Goal: Task Accomplishment & Management: Use online tool/utility

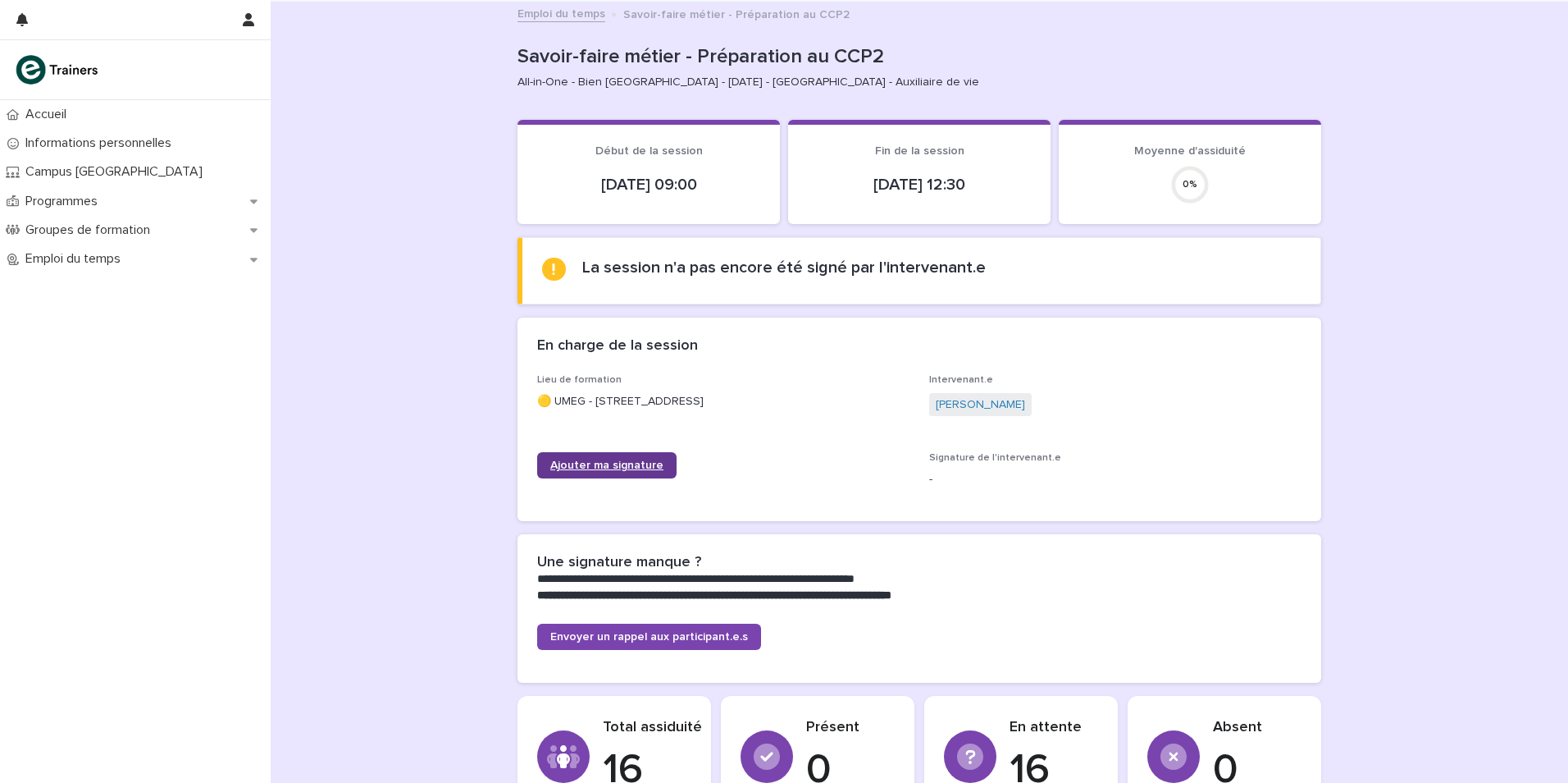
click at [620, 463] on span "Ajouter ma signature" at bounding box center [606, 465] width 113 height 11
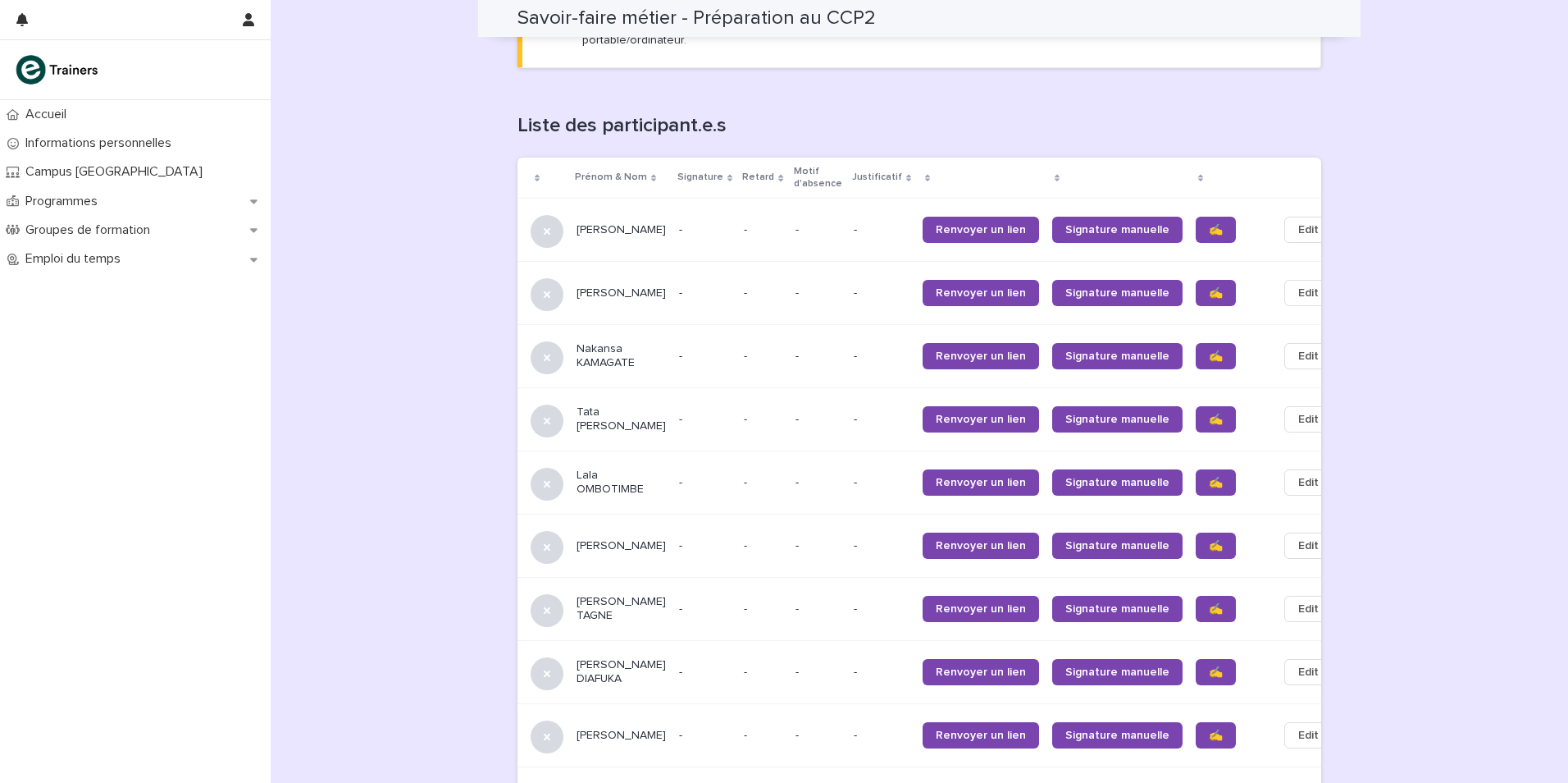
scroll to position [1067, 0]
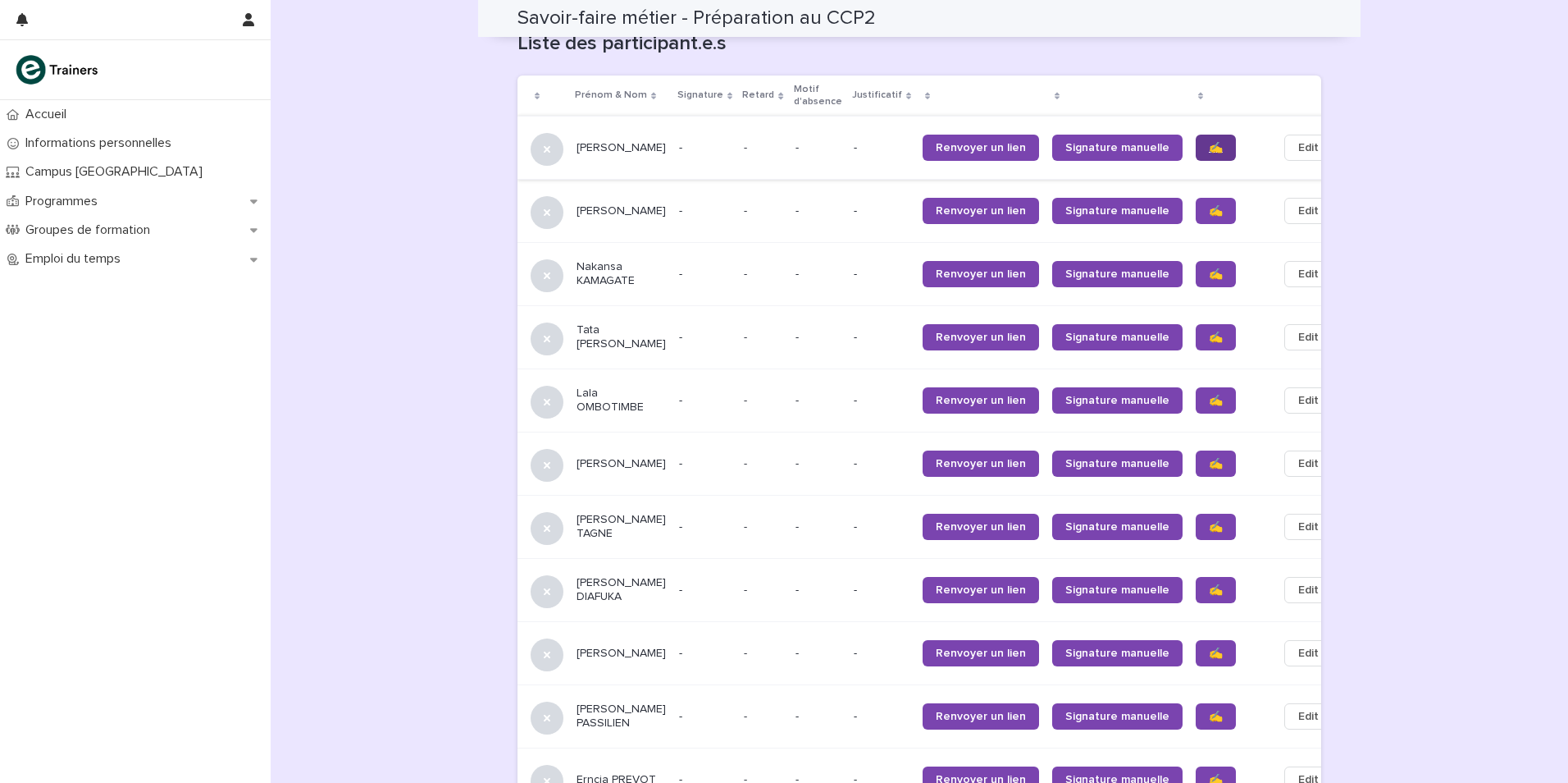
click at [1209, 142] on span "✍️" at bounding box center [1215, 148] width 14 height 11
click at [1196, 197] on link "✍️" at bounding box center [1216, 211] width 40 height 27
click at [1209, 268] on span "✍️" at bounding box center [1215, 274] width 14 height 11
click at [1209, 395] on span "✍️" at bounding box center [1215, 401] width 14 height 11
click at [1209, 458] on span "✍️" at bounding box center [1215, 464] width 14 height 11
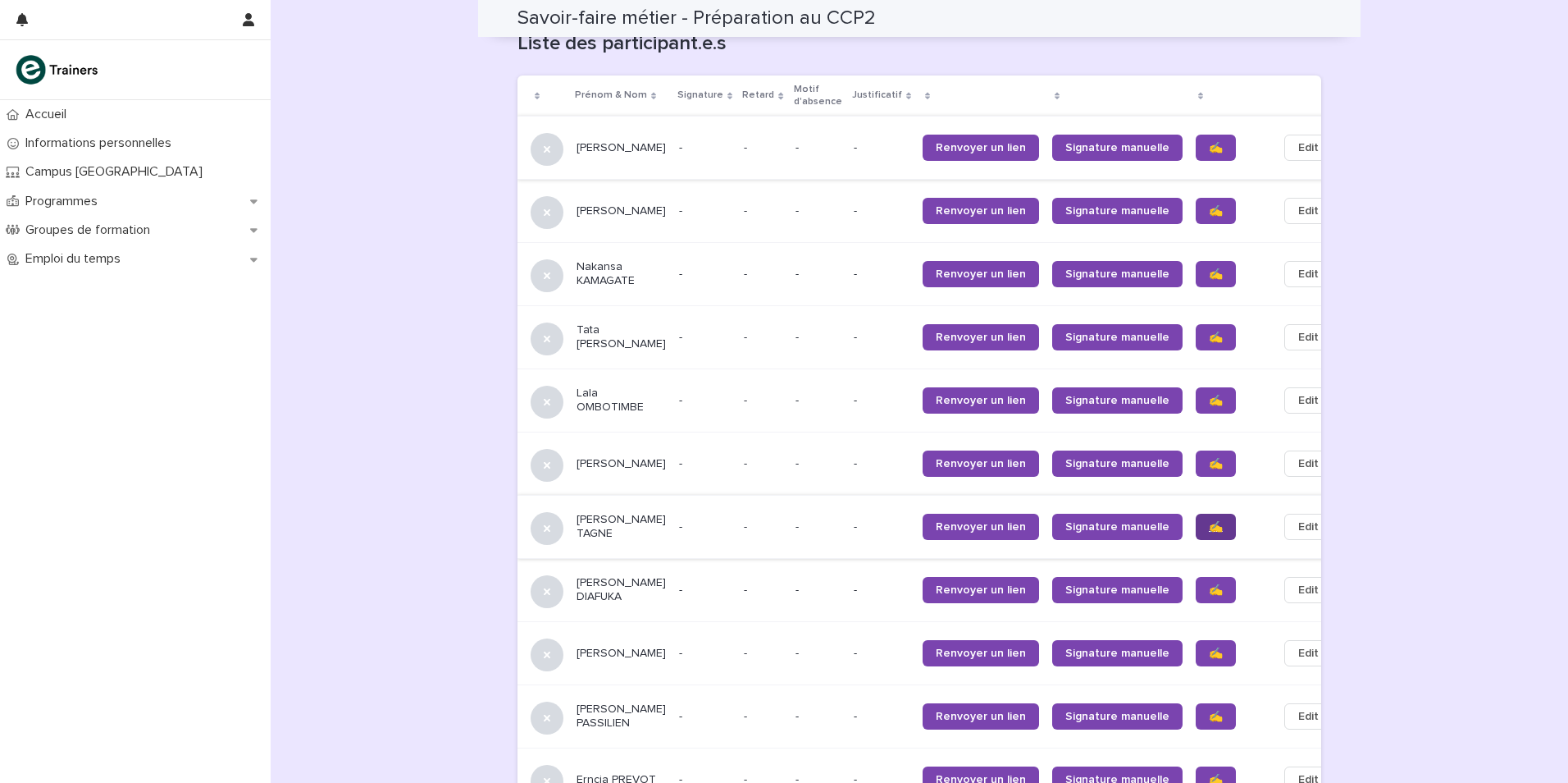
click at [1196, 514] on link "✍️" at bounding box center [1216, 527] width 40 height 27
click at [1209, 586] on span "✍️" at bounding box center [1215, 590] width 14 height 11
click at [1209, 649] on span "✍️" at bounding box center [1215, 653] width 14 height 11
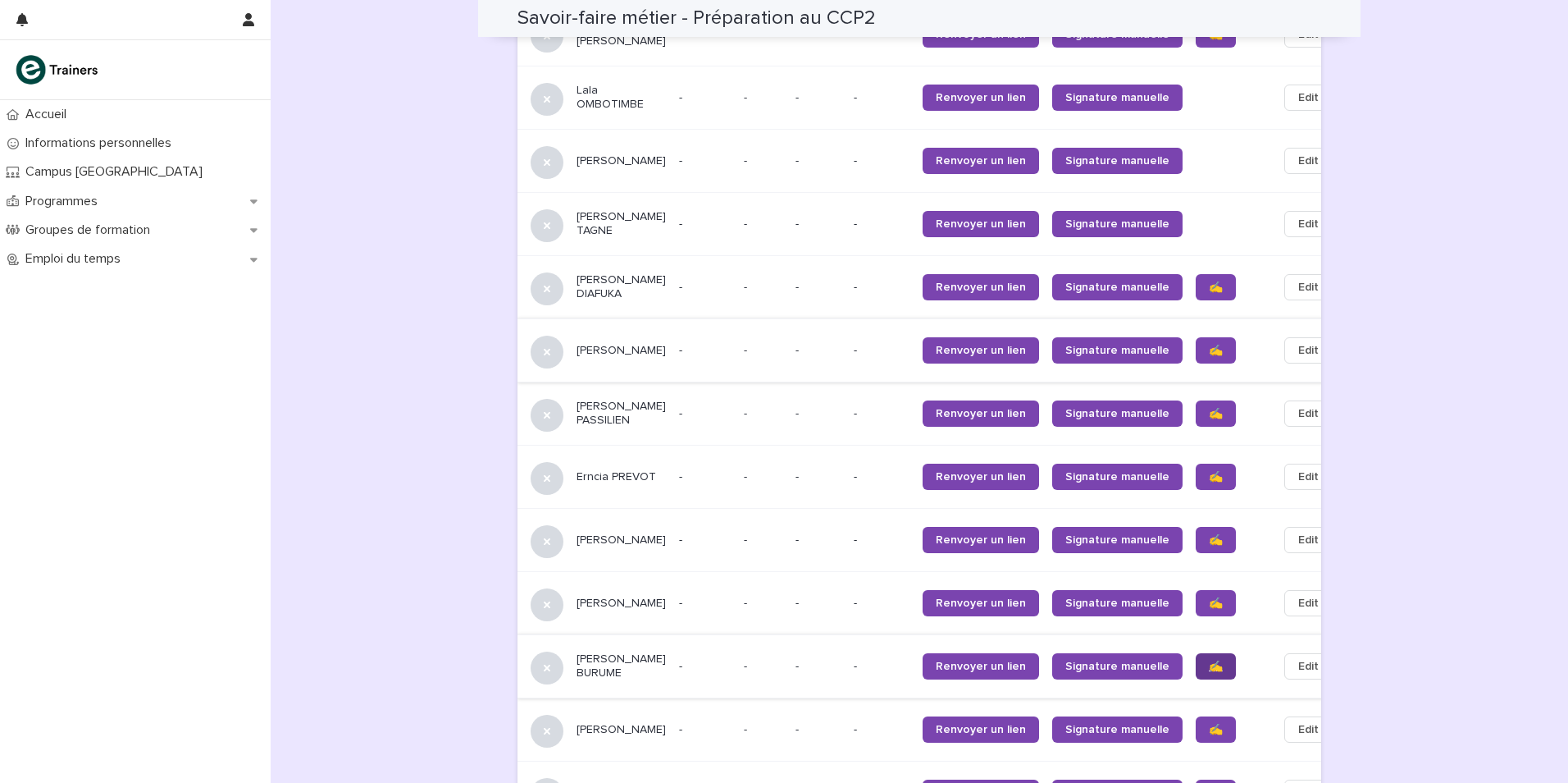
scroll to position [1395, 0]
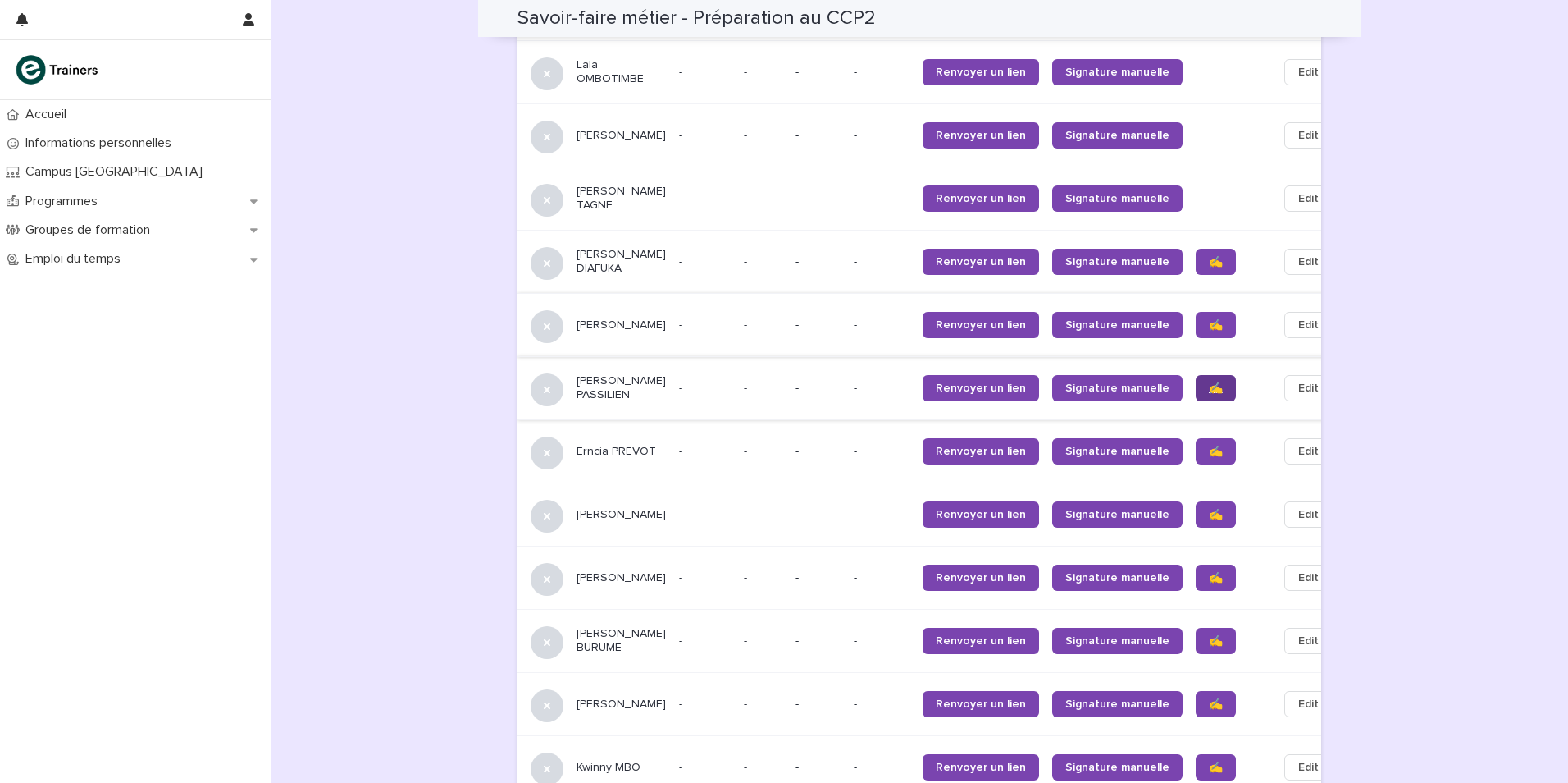
click at [1209, 393] on span "✍️" at bounding box center [1215, 388] width 14 height 11
click at [1209, 447] on span "✍️" at bounding box center [1215, 451] width 14 height 11
click at [1209, 514] on span "✍️" at bounding box center [1215, 515] width 14 height 11
click at [1209, 580] on span "✍️" at bounding box center [1215, 578] width 14 height 11
click at [1209, 642] on span "✍️" at bounding box center [1215, 641] width 14 height 11
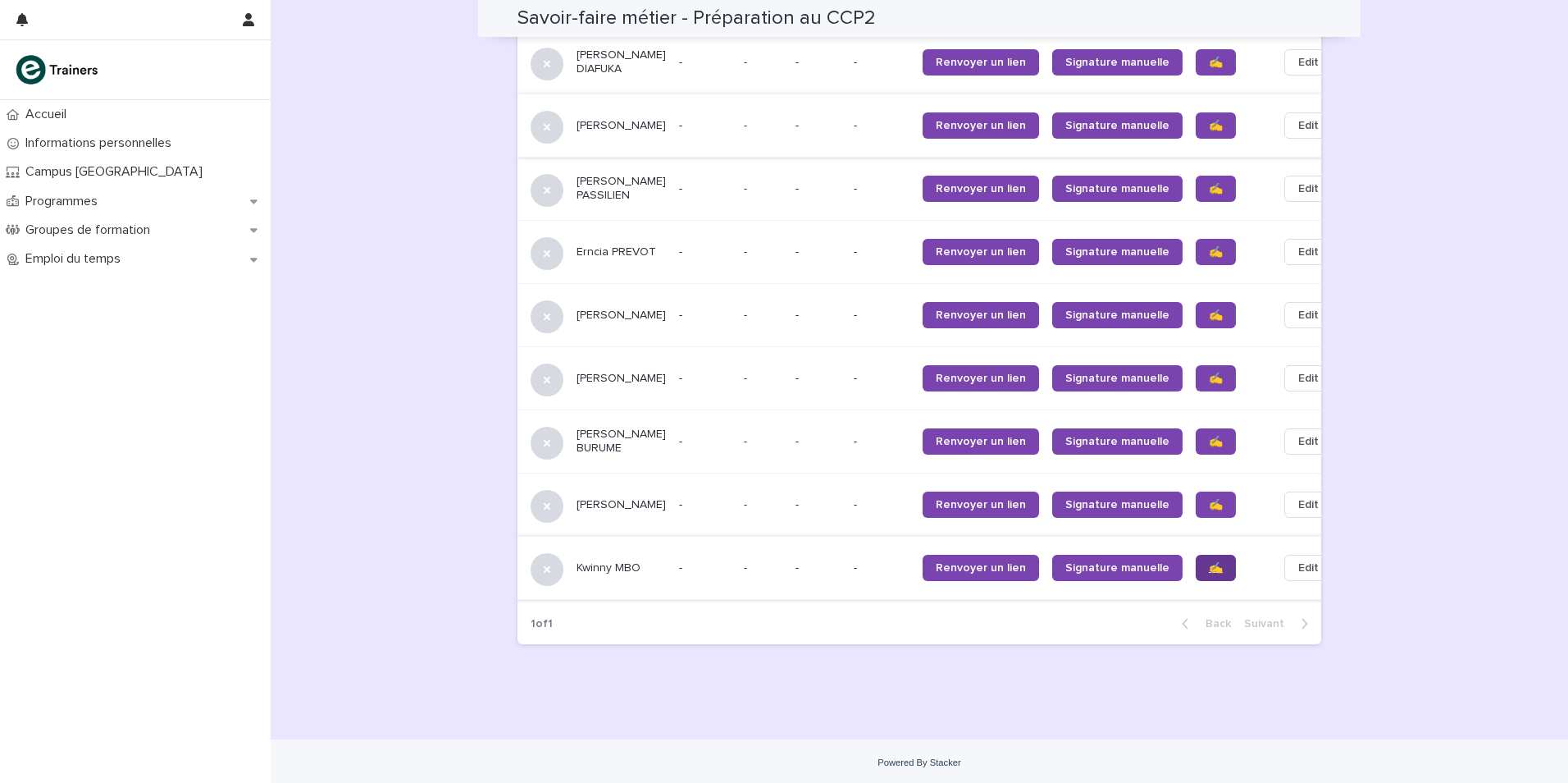
scroll to position [1603, 0]
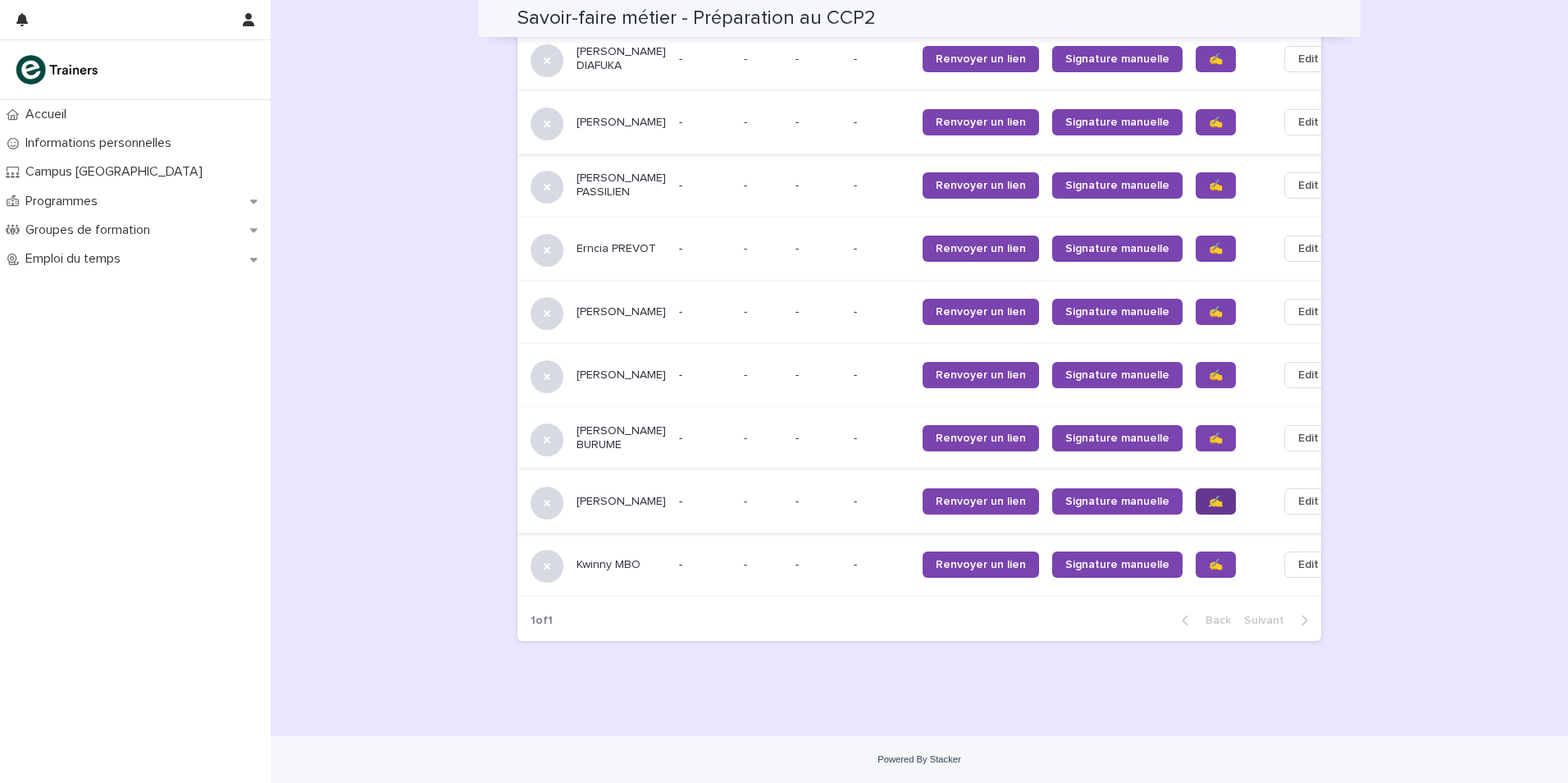
click at [1209, 504] on span "✍️" at bounding box center [1215, 502] width 14 height 11
click at [1209, 564] on span "✍️" at bounding box center [1215, 565] width 14 height 11
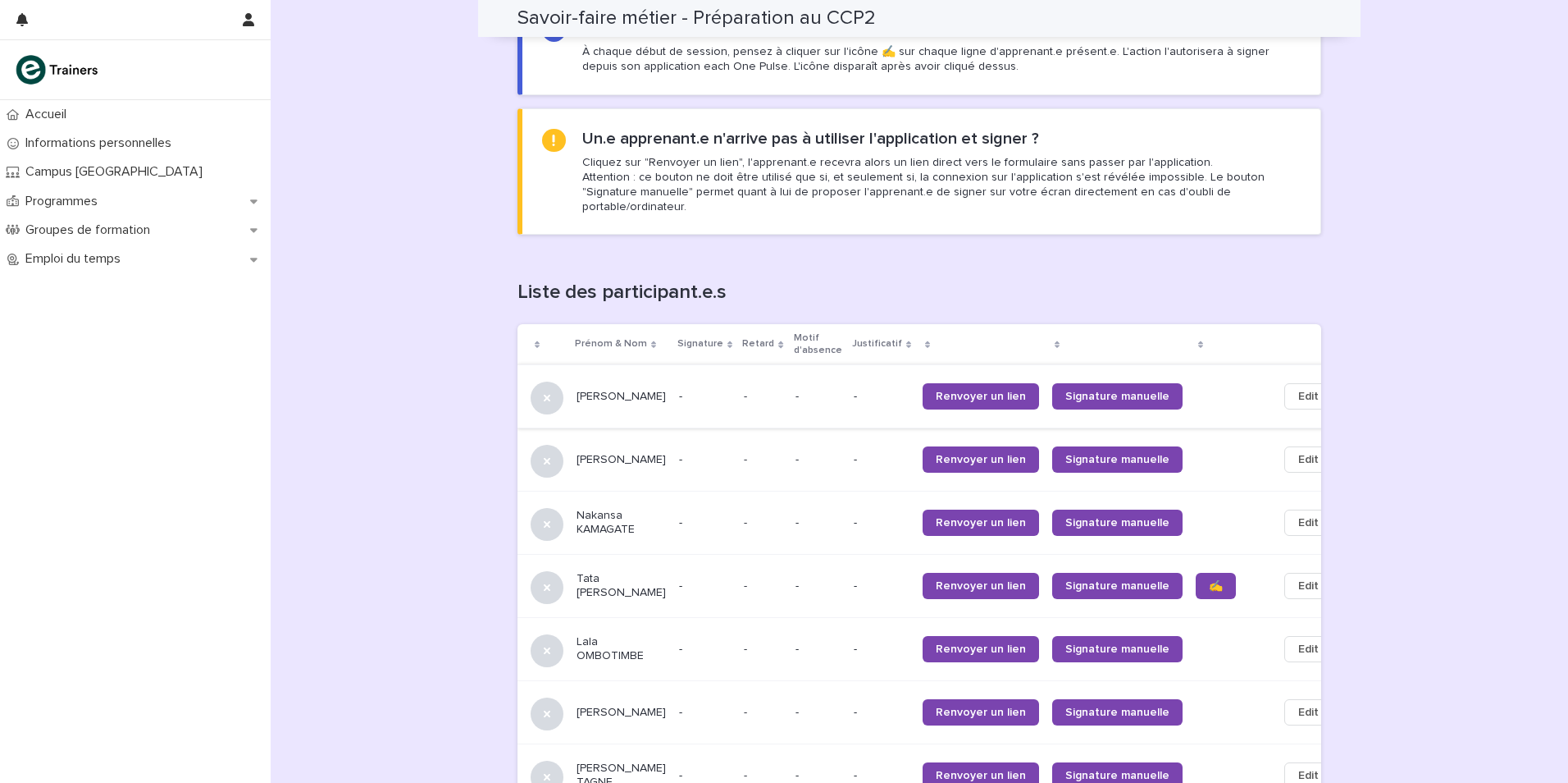
scroll to position [701, 0]
